Goal: Book appointment/travel/reservation

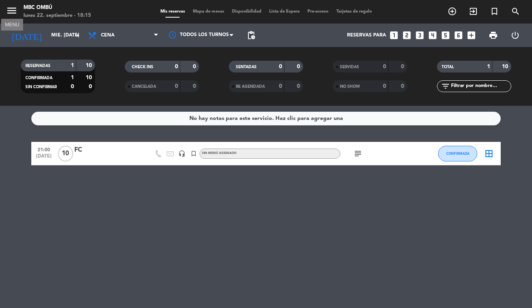
click at [14, 11] on icon "menu" at bounding box center [12, 11] width 12 height 12
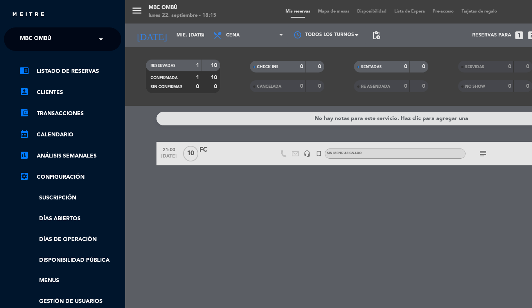
click at [32, 25] on div "close × MBC Ombú × chrome_reader_mode Listado de Reservas account_box Clientes …" at bounding box center [62, 154] width 125 height 308
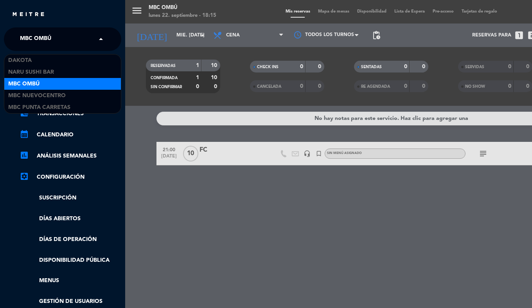
click at [29, 45] on span "MBC Ombú" at bounding box center [35, 39] width 31 height 16
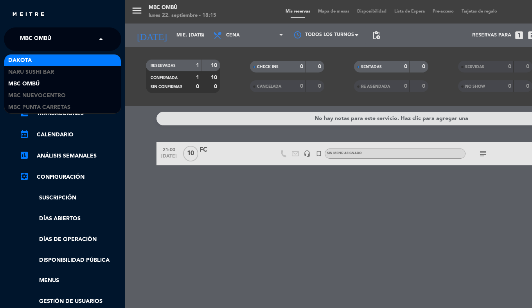
click at [33, 63] on div "Dakota" at bounding box center [62, 60] width 117 height 12
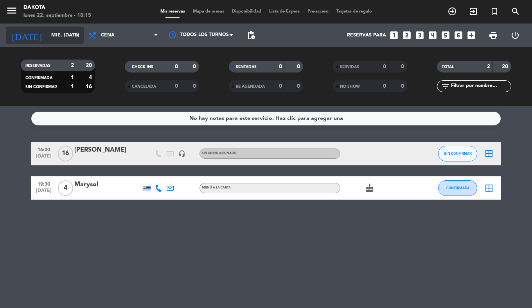
click at [54, 40] on input "mié. [DATE]" at bounding box center [80, 35] width 66 height 13
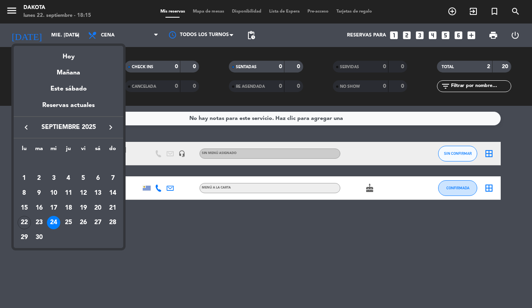
click at [200, 254] on div at bounding box center [266, 154] width 532 height 308
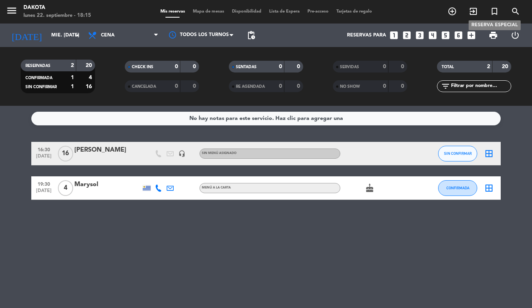
click at [495, 14] on icon "turned_in_not" at bounding box center [494, 11] width 9 height 9
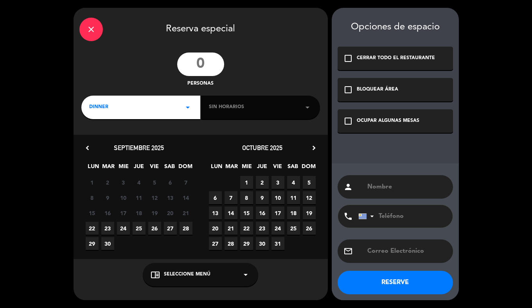
click at [213, 58] on input "number" at bounding box center [200, 63] width 47 height 23
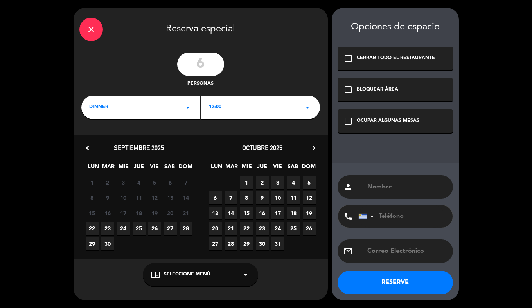
type input "6"
click at [225, 114] on div "12:00 arrow_drop_down" at bounding box center [260, 106] width 119 height 23
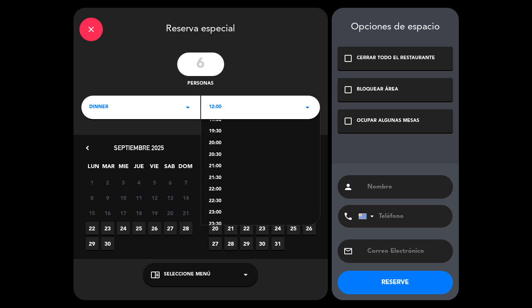
scroll to position [182, 0]
click at [223, 154] on div "21:00" at bounding box center [260, 155] width 103 height 8
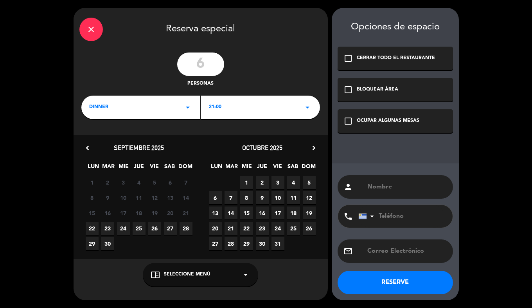
click at [122, 227] on span "24" at bounding box center [123, 228] width 13 height 13
click at [369, 179] on div "person" at bounding box center [395, 186] width 115 height 23
click at [366, 185] on div "person" at bounding box center [395, 186] width 115 height 23
click at [376, 189] on input "text" at bounding box center [407, 186] width 81 height 11
type input "Timeleft 1"
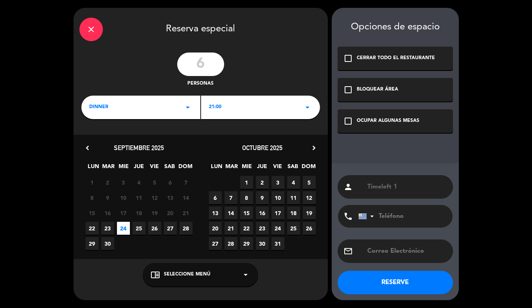
click at [377, 125] on div "check_box_outline_blank OCUPAR ALGUNAS MESAS" at bounding box center [395, 120] width 115 height 23
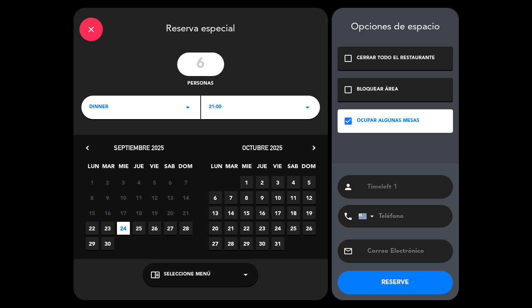
click at [379, 281] on button "RESERVE" at bounding box center [395, 281] width 115 height 23
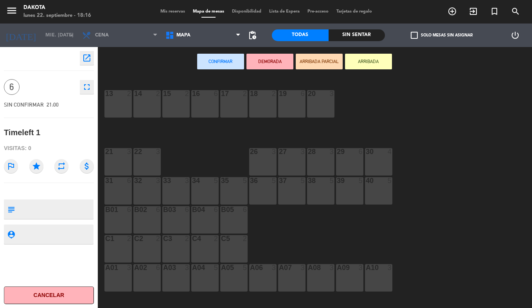
click at [163, 13] on span "Mis reservas" at bounding box center [173, 11] width 32 height 4
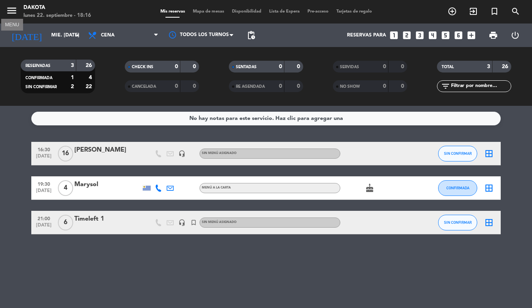
click at [16, 12] on icon "menu" at bounding box center [12, 11] width 12 height 12
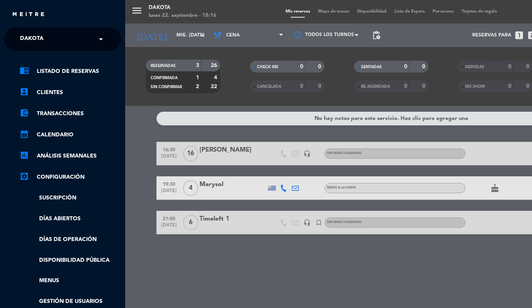
click at [19, 29] on ng-select "× Dakota ×" at bounding box center [62, 38] width 117 height 23
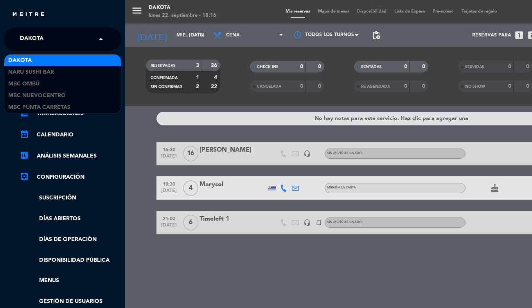
click at [22, 36] on span "Dakota" at bounding box center [31, 39] width 23 height 16
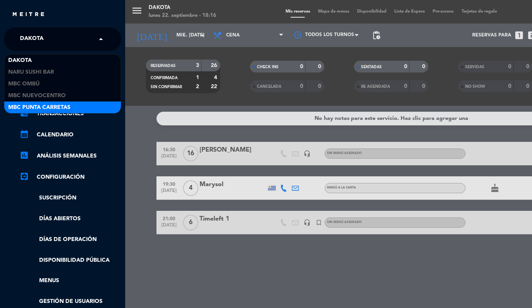
click at [50, 104] on span "MBC Punta Carretas" at bounding box center [39, 107] width 62 height 9
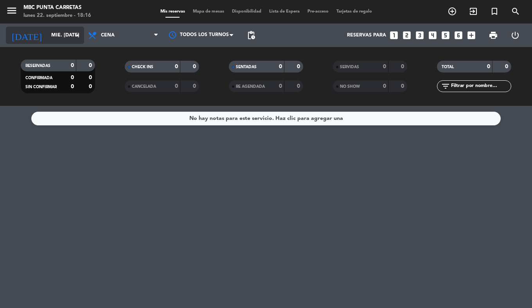
click at [47, 40] on input "mié. [DATE]" at bounding box center [80, 35] width 66 height 13
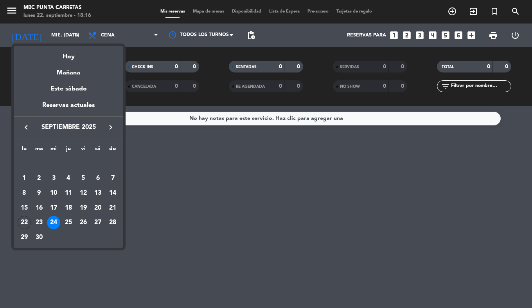
click at [113, 128] on icon "keyboard_arrow_right" at bounding box center [110, 127] width 9 height 9
click at [81, 175] on div "3" at bounding box center [83, 177] width 13 height 13
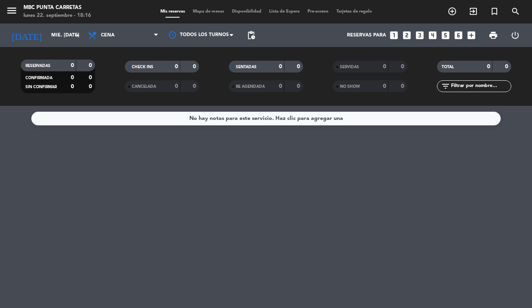
type input "vie. [DATE]"
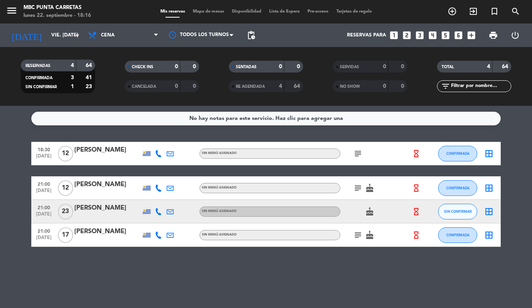
click at [357, 151] on icon "subject" at bounding box center [357, 153] width 9 height 9
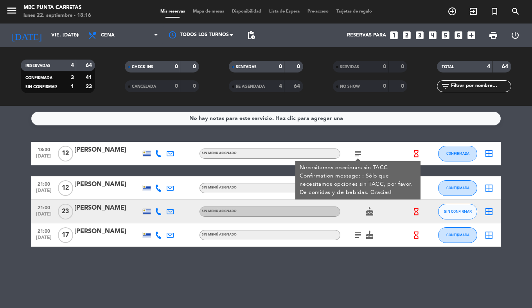
click at [324, 255] on div "No hay notas para este servicio. Haz clic para agregar una 18:30 [DATE] [PERSON…" at bounding box center [266, 207] width 532 height 202
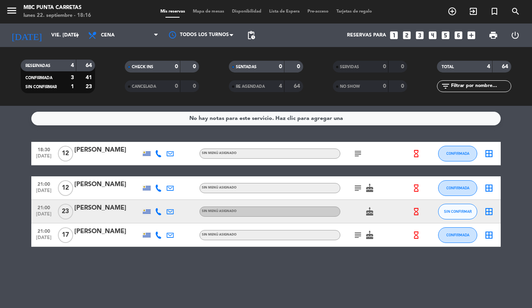
click at [358, 187] on icon "subject" at bounding box center [357, 187] width 9 height 9
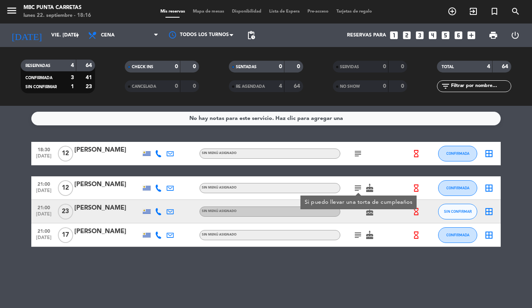
drag, startPoint x: 332, startPoint y: 258, endPoint x: 335, endPoint y: 253, distance: 6.0
click at [333, 256] on div "No hay notas para este servicio. Haz clic para agregar una 18:30 [DATE] [PERSON…" at bounding box center [266, 207] width 532 height 202
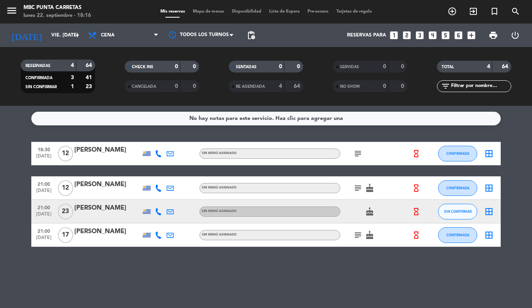
click at [357, 235] on icon "subject" at bounding box center [357, 234] width 9 height 9
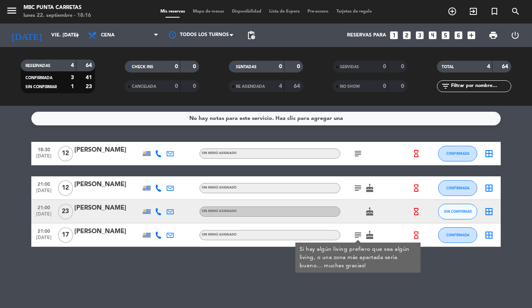
click at [332, 281] on div "No hay notas para este servicio. Haz clic para agregar una 18:30 [DATE] [PERSON…" at bounding box center [266, 207] width 532 height 202
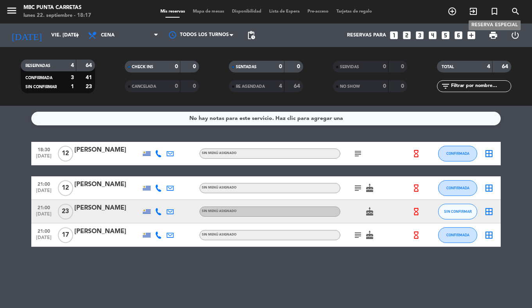
click at [493, 10] on icon "turned_in_not" at bounding box center [494, 11] width 9 height 9
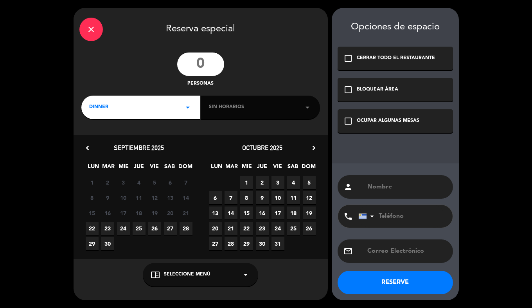
click at [198, 59] on input "number" at bounding box center [200, 63] width 47 height 23
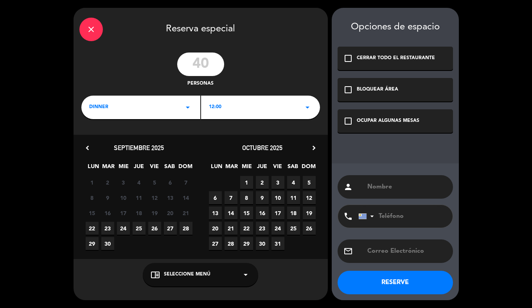
type input "40"
click at [250, 100] on div "12:00 arrow_drop_down" at bounding box center [260, 106] width 119 height 23
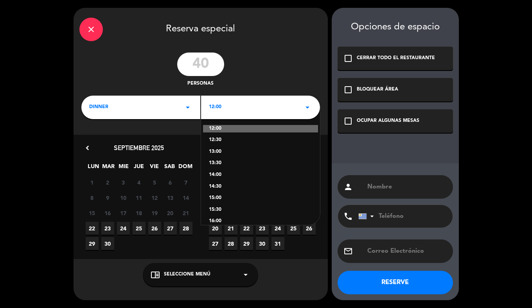
scroll to position [124, 0]
click at [219, 200] on div "20:30" at bounding box center [260, 202] width 103 height 8
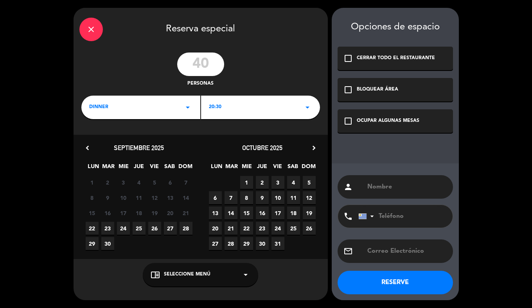
click at [283, 180] on span "3" at bounding box center [278, 182] width 13 height 13
click at [384, 128] on div "check_box_outline_blank OCUPAR ALGUNAS MESAS" at bounding box center [395, 120] width 115 height 23
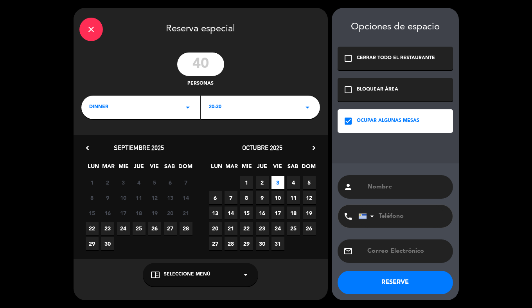
click at [385, 190] on input "text" at bounding box center [407, 186] width 81 height 11
type input "[PERSON_NAME] empresa [PERSON_NAME]"
click at [395, 219] on input "tel" at bounding box center [402, 216] width 86 height 23
type input "099971606"
click at [415, 280] on button "RESERVE" at bounding box center [395, 281] width 115 height 23
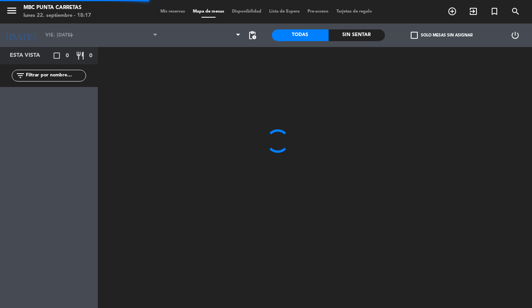
click at [178, 14] on span "Mis reservas" at bounding box center [173, 11] width 32 height 4
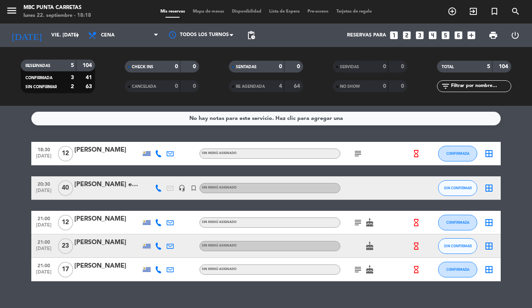
click at [107, 189] on div "[PERSON_NAME] empresa [PERSON_NAME]" at bounding box center [107, 184] width 67 height 10
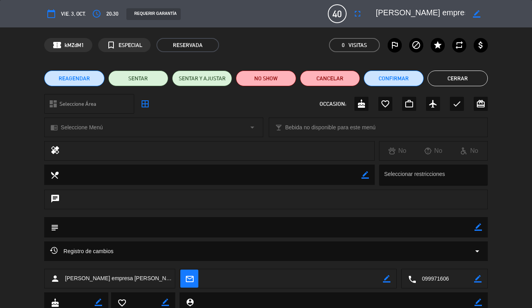
click at [479, 226] on icon "border_color" at bounding box center [478, 226] width 7 height 7
click at [321, 224] on textarea at bounding box center [267, 227] width 416 height 20
type textarea "mesa arriba adentro, todo para ellos"
click at [477, 226] on icon at bounding box center [478, 226] width 7 height 7
click at [463, 80] on button "Cerrar" at bounding box center [458, 78] width 60 height 16
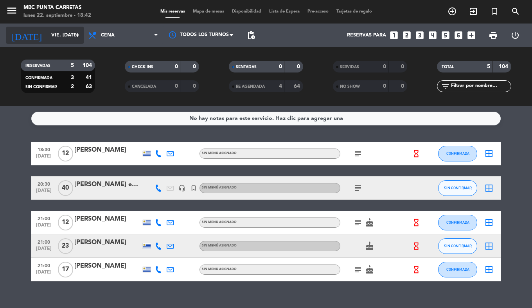
click at [47, 37] on input "vie. [DATE]" at bounding box center [80, 35] width 66 height 13
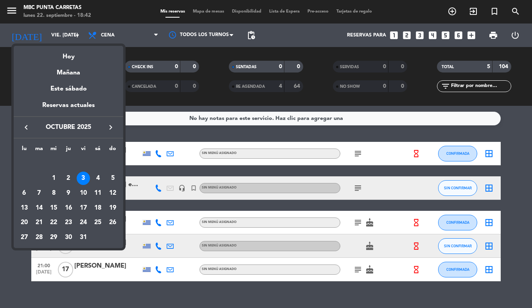
click at [25, 125] on icon "keyboard_arrow_left" at bounding box center [26, 127] width 9 height 9
click at [83, 228] on div "26" at bounding box center [83, 222] width 13 height 13
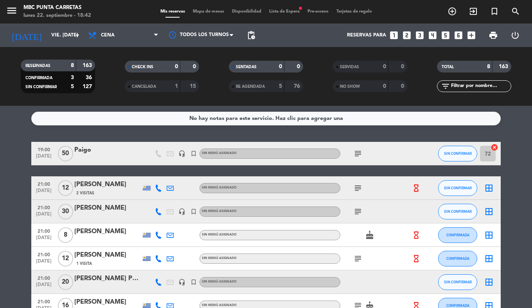
click at [360, 151] on icon "subject" at bounding box center [357, 153] width 9 height 9
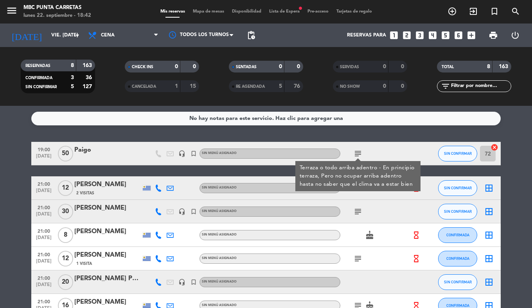
click at [0, 216] on bookings-row "19:00 [DATE] Paigo headset_mic turned_in_not Sin menú asignado subject Terraza …" at bounding box center [266, 241] width 532 height 199
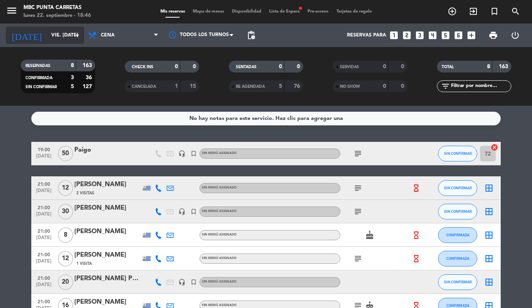
click at [47, 40] on input "vie. [DATE]" at bounding box center [80, 35] width 66 height 13
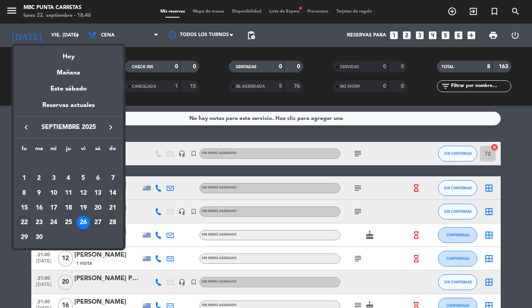
click at [99, 218] on div "27" at bounding box center [97, 222] width 13 height 13
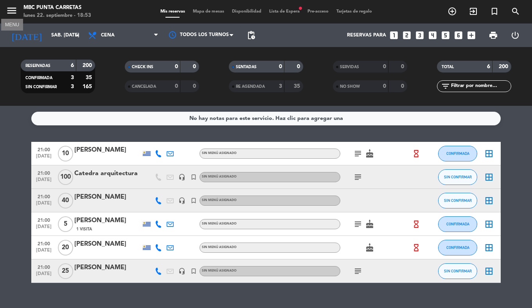
click at [15, 14] on icon "menu" at bounding box center [12, 11] width 12 height 12
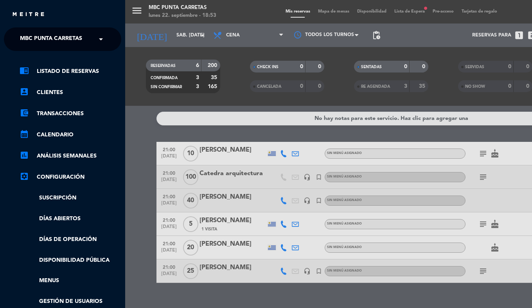
click at [28, 35] on span "MBC Punta Carretas" at bounding box center [51, 39] width 62 height 16
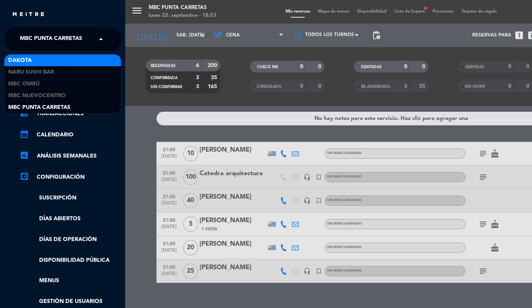
click at [49, 58] on div "Dakota" at bounding box center [62, 60] width 117 height 12
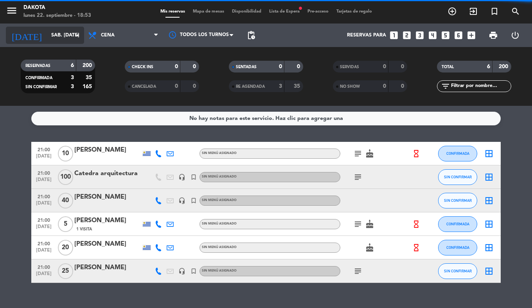
click at [41, 28] on div "[DATE] sáb. [DATE] arrow_drop_down" at bounding box center [45, 35] width 78 height 17
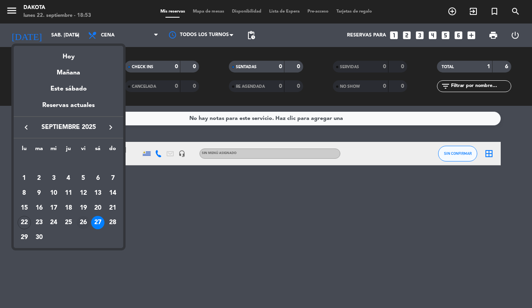
click at [85, 223] on div "26" at bounding box center [83, 222] width 13 height 13
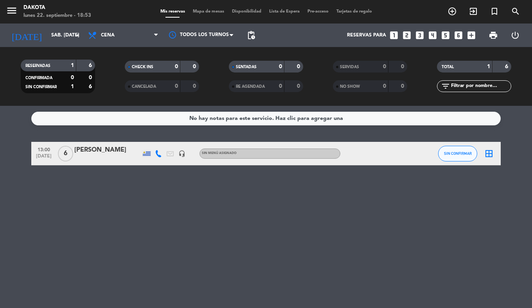
type input "vie. [DATE]"
click at [359, 154] on icon "subject" at bounding box center [357, 153] width 9 height 9
